Goal: Check status

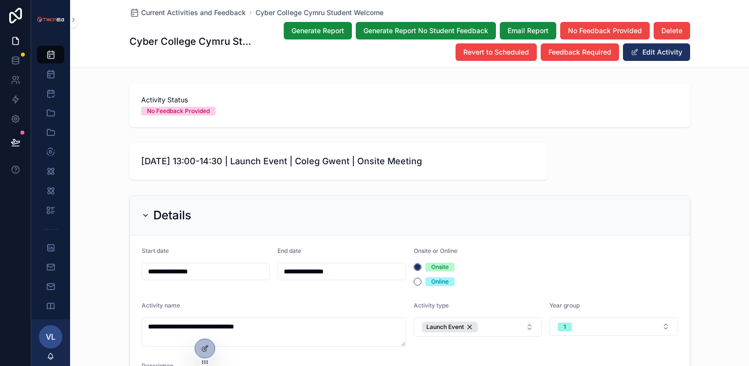
click at [180, 9] on span "Current Activities and Feedback" at bounding box center [193, 13] width 105 height 10
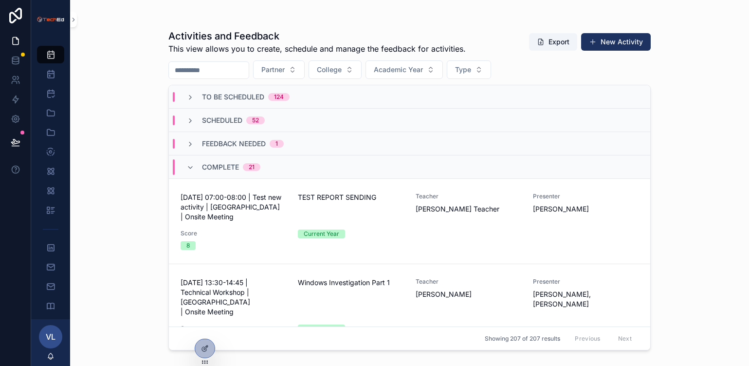
click at [236, 92] on span "To Be Scheduled" at bounding box center [233, 97] width 62 height 10
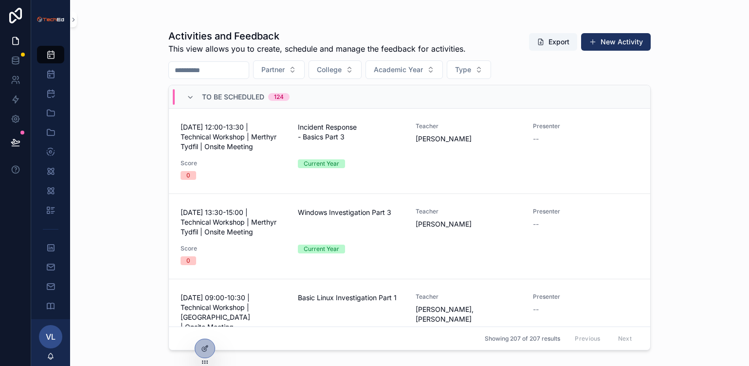
click at [240, 99] on span "To Be Scheduled" at bounding box center [233, 97] width 62 height 10
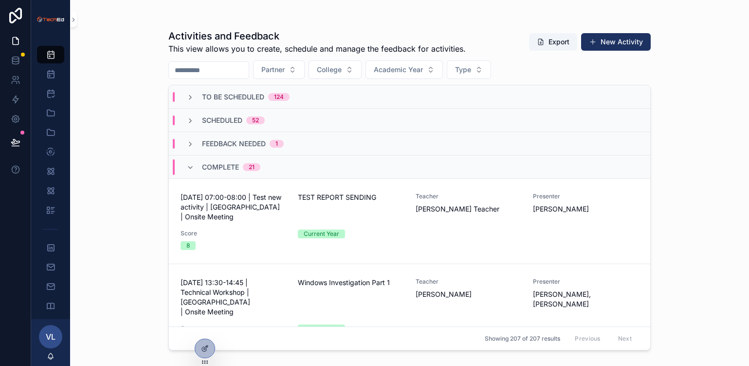
click at [226, 167] on span "Complete" at bounding box center [220, 167] width 37 height 10
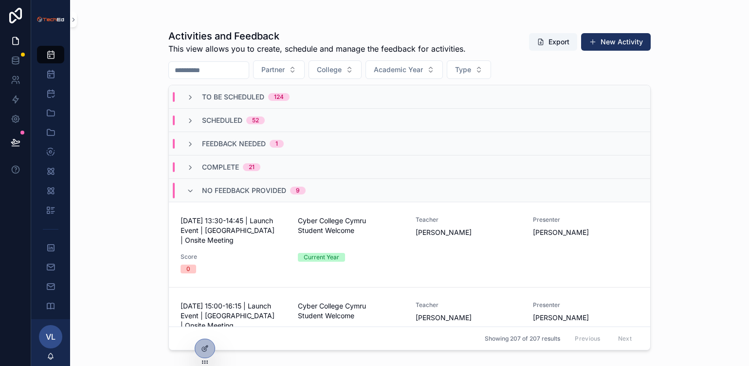
click at [215, 184] on div "No Feedback Provided 9" at bounding box center [254, 191] width 104 height 16
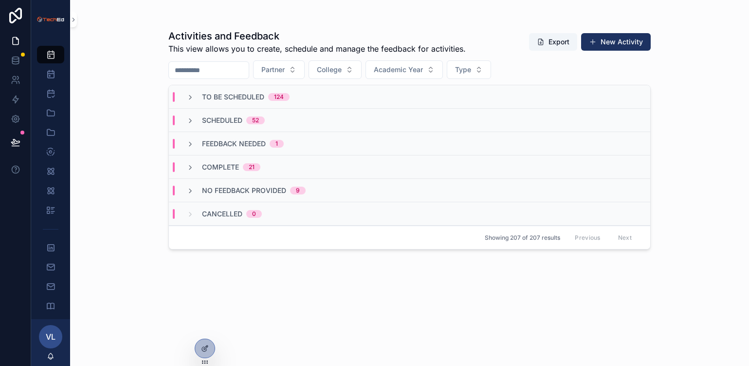
click at [215, 184] on div "No Feedback Provided 9" at bounding box center [409, 190] width 481 height 23
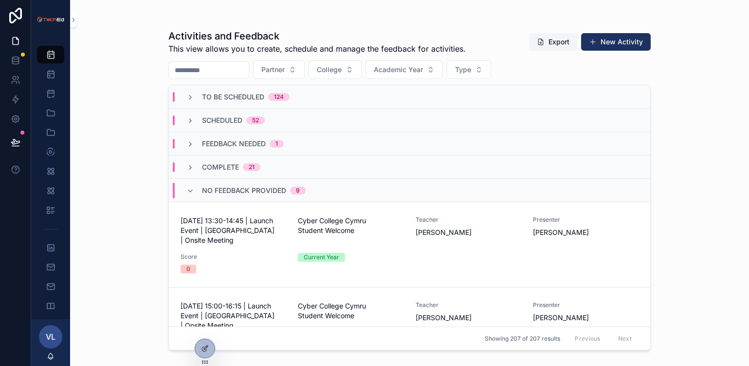
click at [190, 190] on icon "scrollable content" at bounding box center [190, 191] width 8 height 8
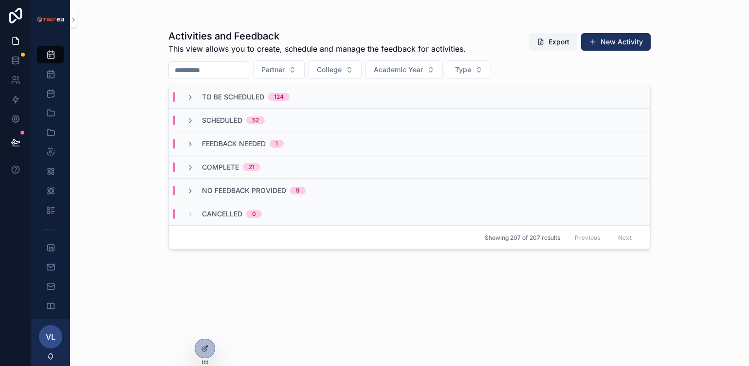
click at [190, 164] on icon "scrollable content" at bounding box center [190, 168] width 8 height 8
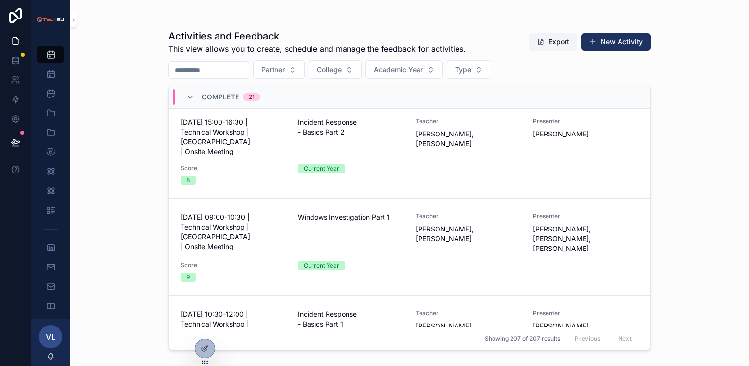
scroll to position [939, 0]
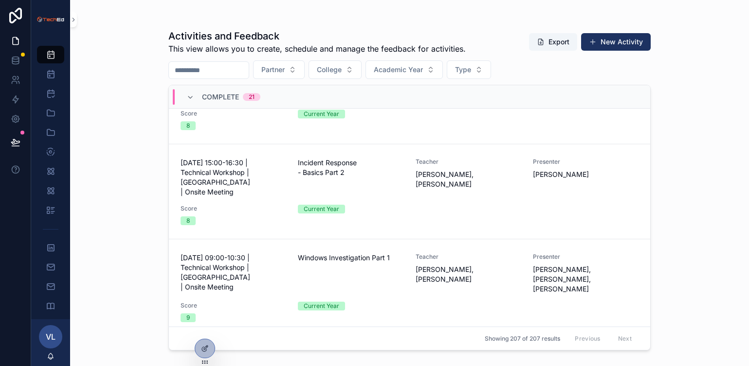
click at [268, 253] on span "[DATE] 09:00-10:30 | Technical Workshop | [GEOGRAPHIC_DATA] | Onsite Meeting" at bounding box center [234, 272] width 106 height 39
